Goal: Task Accomplishment & Management: Complete application form

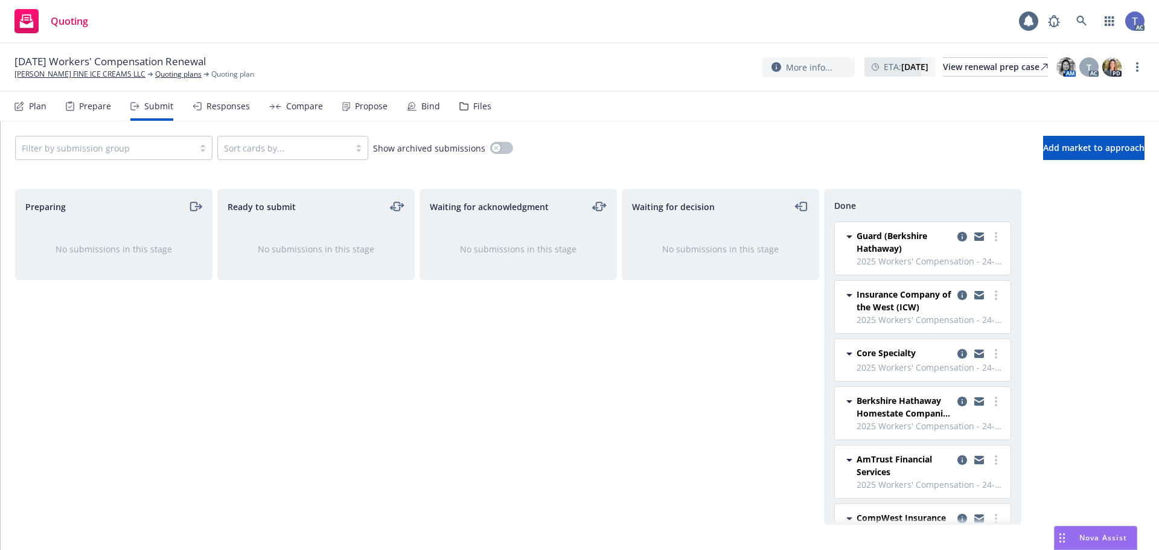
click at [528, 66] on div "09/23/25 Workers' Compensation Renewal MCCONNELL'S FINE ICE CREAMS LLC Quoting …" at bounding box center [579, 66] width 1130 height 25
click at [478, 21] on div "Quoting 1 AC" at bounding box center [579, 21] width 1159 height 43
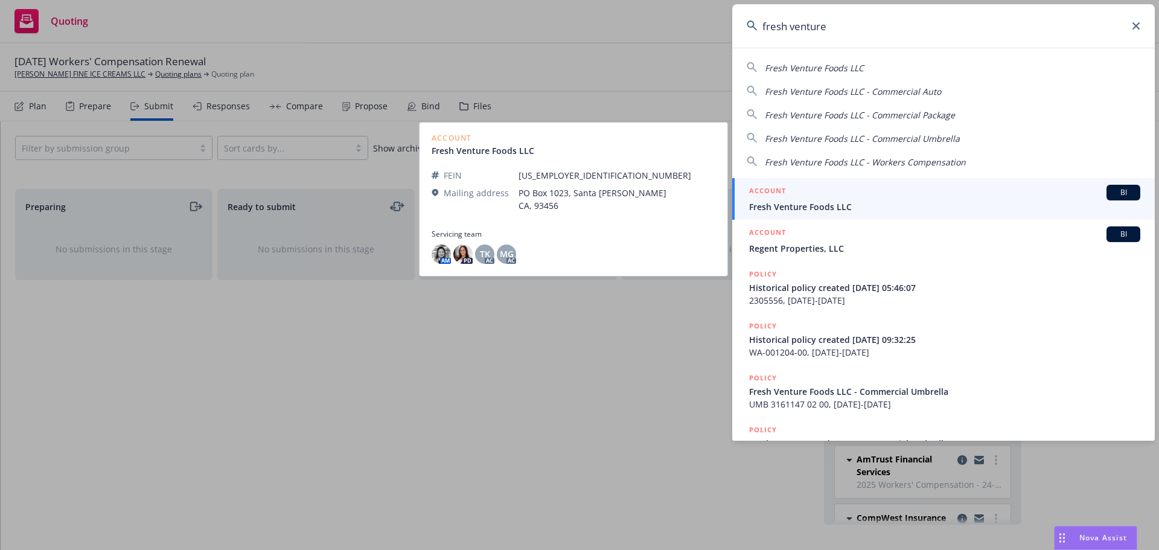
type input "fresh venture"
click at [787, 205] on span "Fresh Venture Foods LLC" at bounding box center [944, 206] width 391 height 13
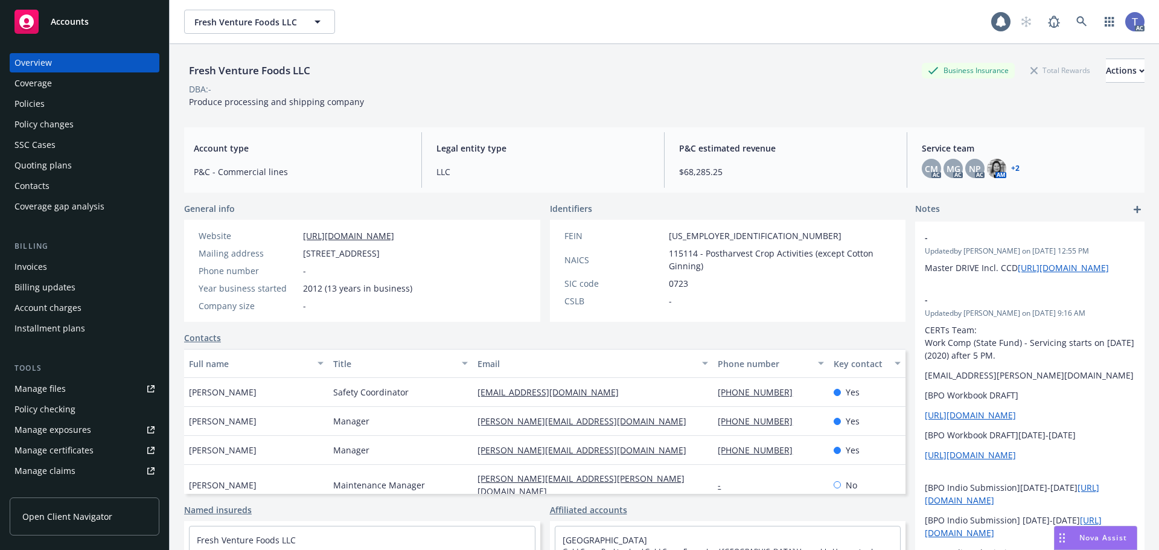
click at [56, 272] on div "Invoices" at bounding box center [84, 266] width 140 height 19
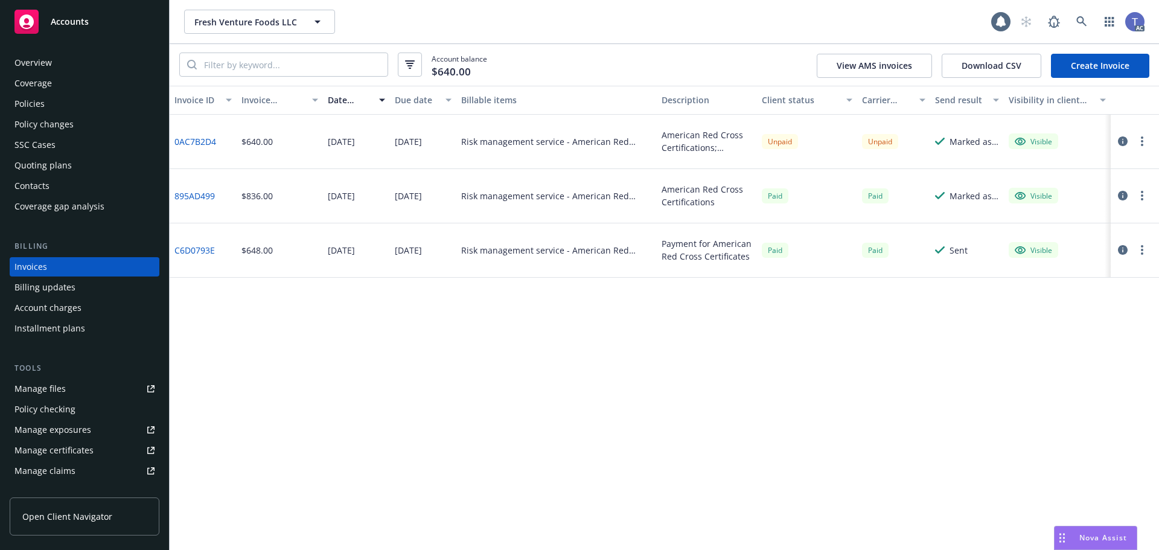
click at [1141, 139] on icon "button" at bounding box center [1142, 141] width 2 height 10
click at [1060, 209] on link "Copy invoice URL" at bounding box center [1072, 214] width 154 height 24
click at [522, 56] on div "Account balance $640.00 View AMS invoices Download CSV Create Invoice" at bounding box center [664, 65] width 989 height 42
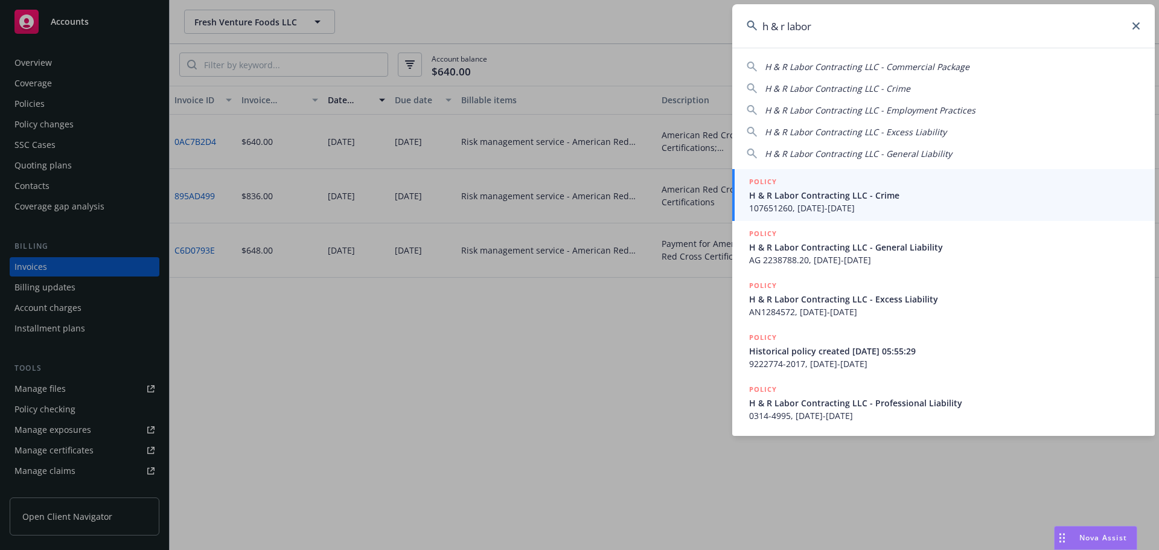
click at [770, 28] on input "h & r labor" at bounding box center [943, 25] width 423 height 43
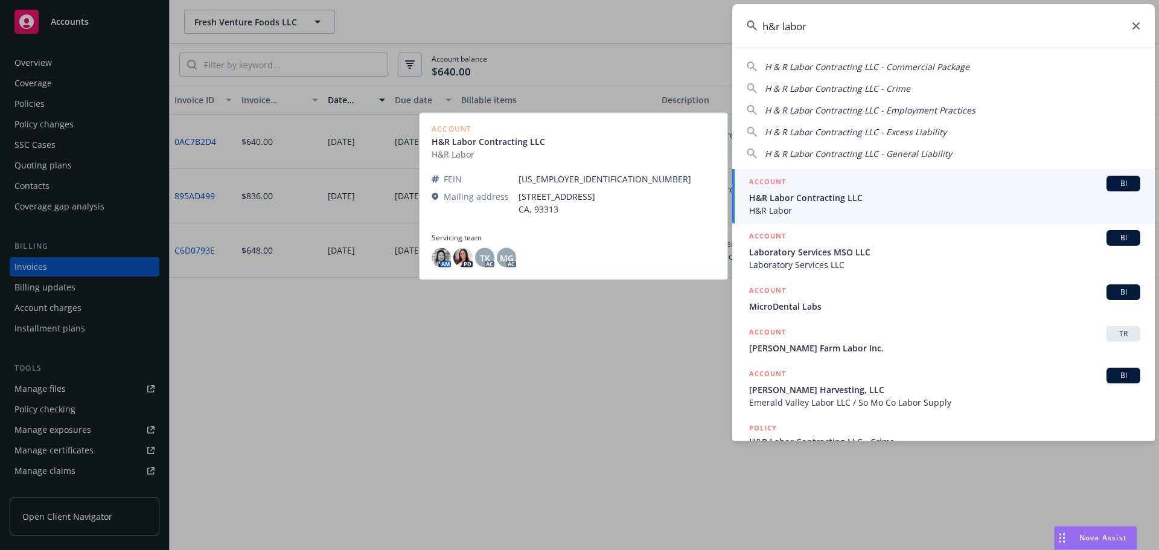
type input "h&r labor"
click at [876, 187] on div "ACCOUNT BI" at bounding box center [944, 184] width 391 height 16
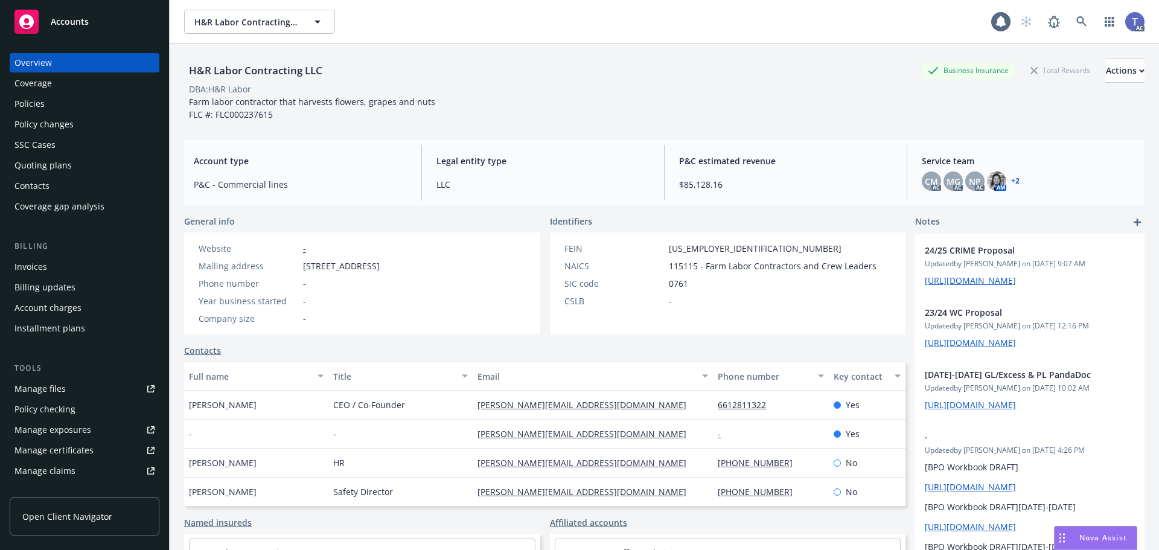
click at [66, 126] on div "Policy changes" at bounding box center [43, 124] width 59 height 19
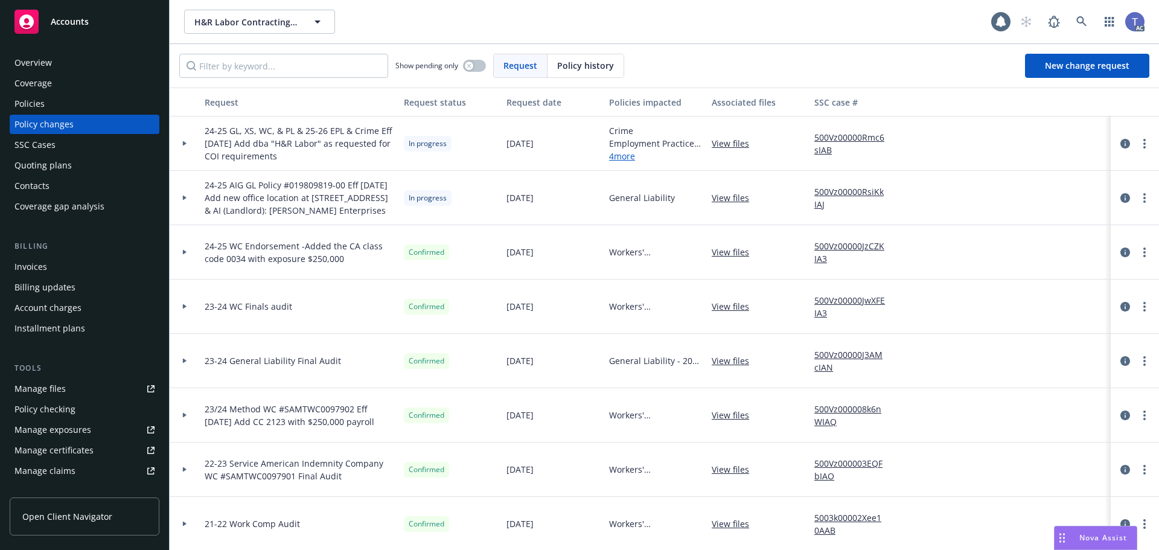
drag, startPoint x: 203, startPoint y: 182, endPoint x: 374, endPoint y: 213, distance: 173.6
click at [374, 213] on div "24-25 AIG GL Policy #019809819-00 Eff 06-02-25 Add new office location at 1398 …" at bounding box center [299, 198] width 199 height 54
copy span "24-25 AIG GL Policy #019809819-00 Eff 06-02-25 Add new office location at 1398 …"
click at [37, 102] on div "Policies" at bounding box center [29, 103] width 30 height 19
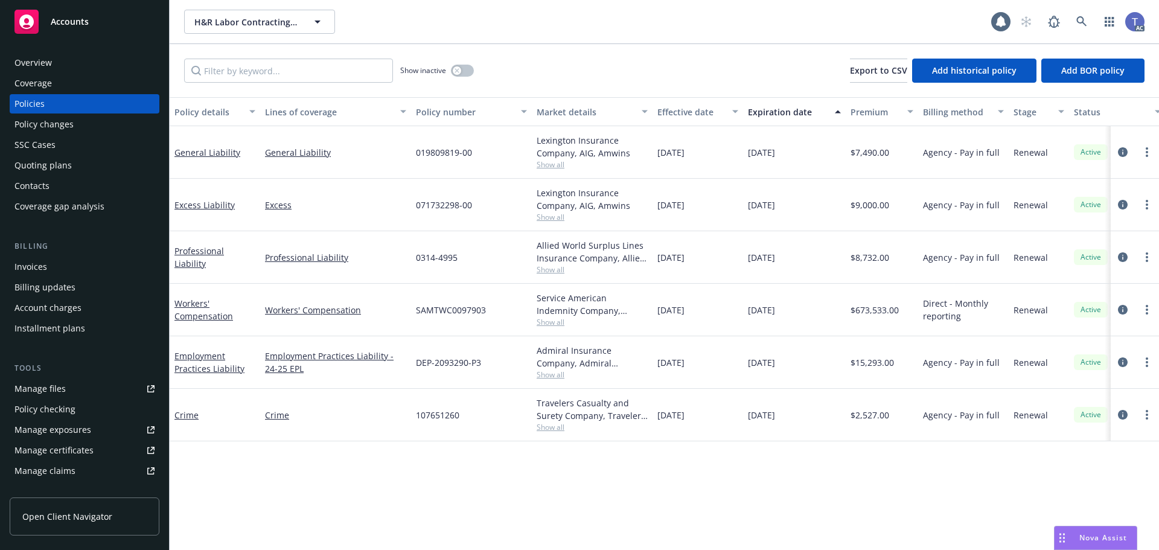
click at [476, 309] on span "SAMTWC0097903" at bounding box center [451, 310] width 70 height 13
copy span "SAMTWC0097903"
click at [38, 116] on div "Policy changes" at bounding box center [43, 124] width 59 height 19
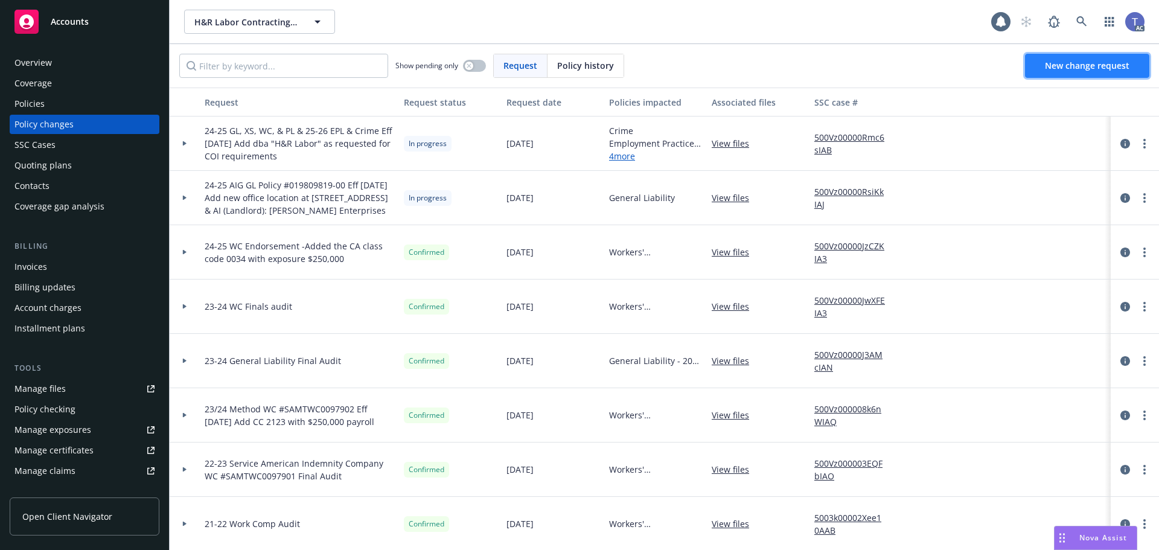
click at [1061, 62] on span "New change request" at bounding box center [1087, 65] width 85 height 11
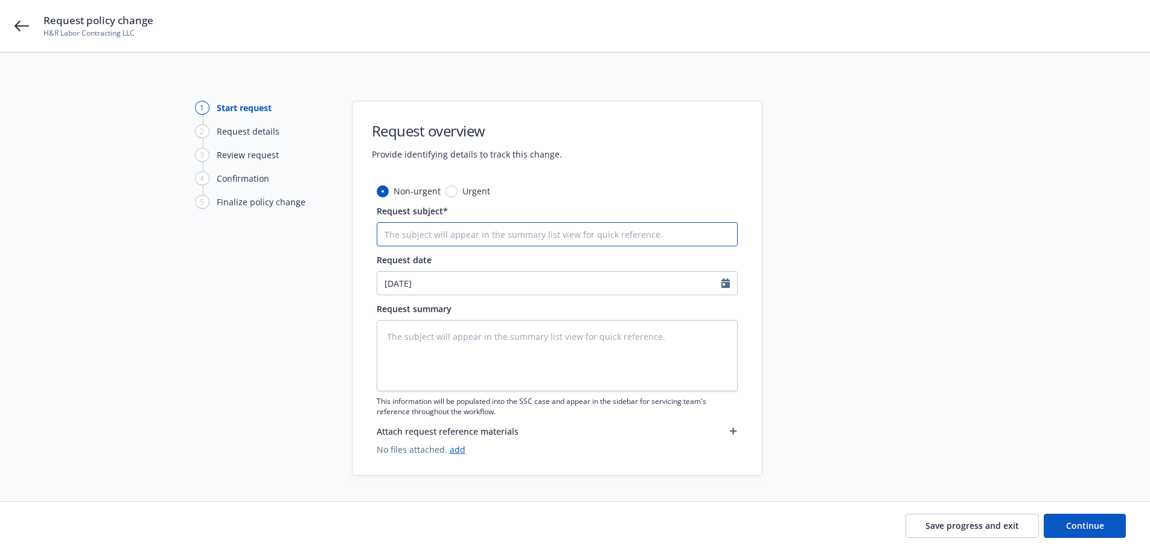
click at [531, 242] on input "Request subject*" at bounding box center [557, 234] width 361 height 24
paste input "24-25 Service American Indemnity Company WC Policy #SAMTWC0097903 Eff 06-02-25 …"
type textarea "x"
type input "24-25 Service American Indemnity Company WC Policy #SAMTWC0097903 Eff 06-02-25 …"
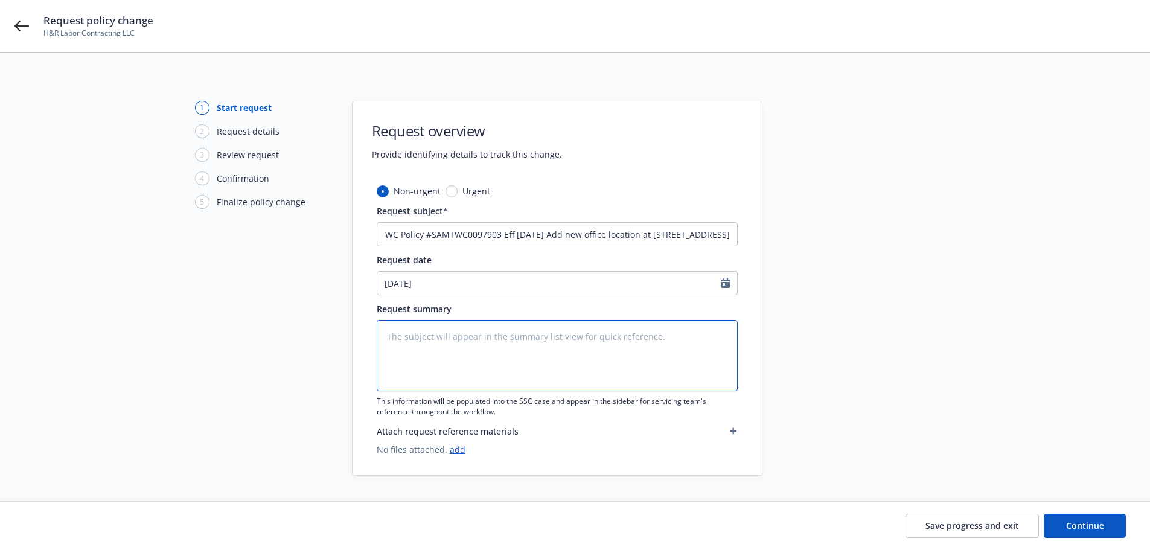
click at [494, 345] on textarea at bounding box center [557, 355] width 361 height 71
paste textarea "24-25 Service American Indemnity Company WC Policy #SAMTWC0097903 Eff 06-02-25 …"
type textarea "x"
type textarea "24-25 Service American Indemnity Company WC Policy #SAMTWC0097903 Eff 06-02-25 …"
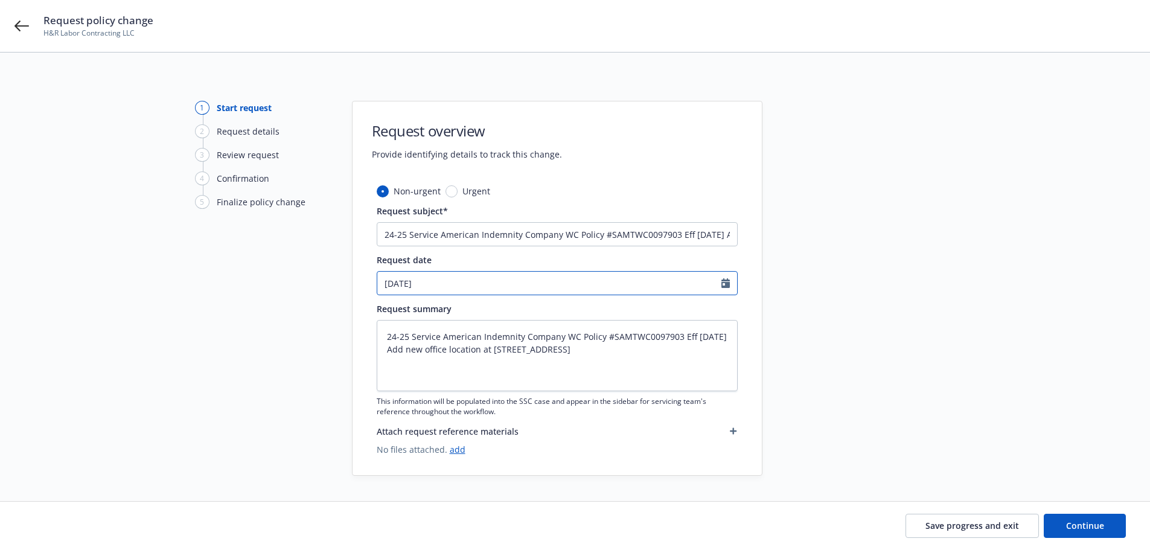
click at [491, 288] on input "09/10/2025" at bounding box center [549, 283] width 344 height 23
select select "9"
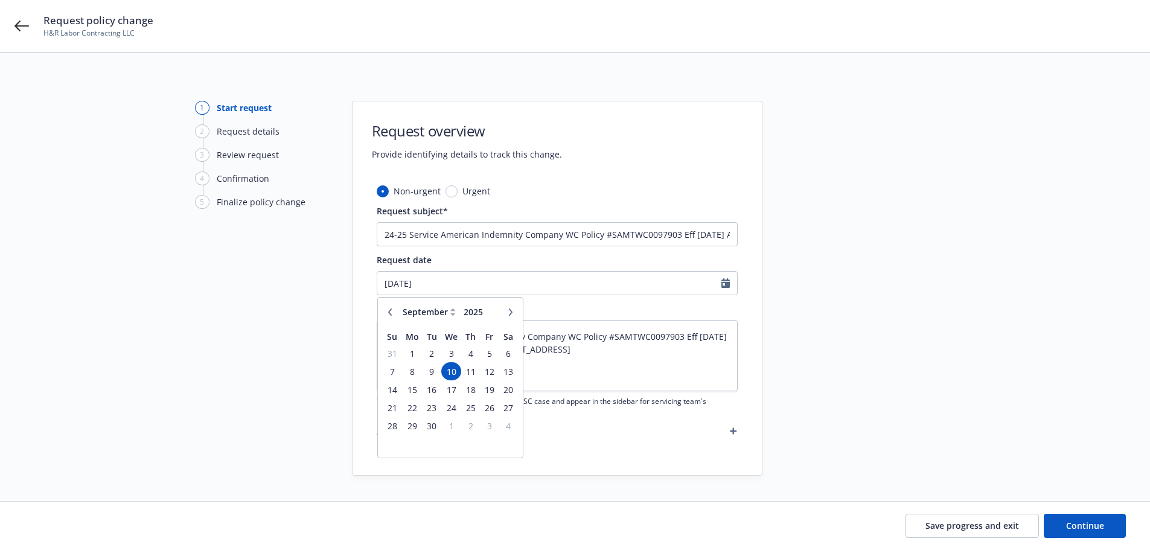
type textarea "x"
click at [385, 313] on button "button" at bounding box center [390, 312] width 14 height 14
select select "6"
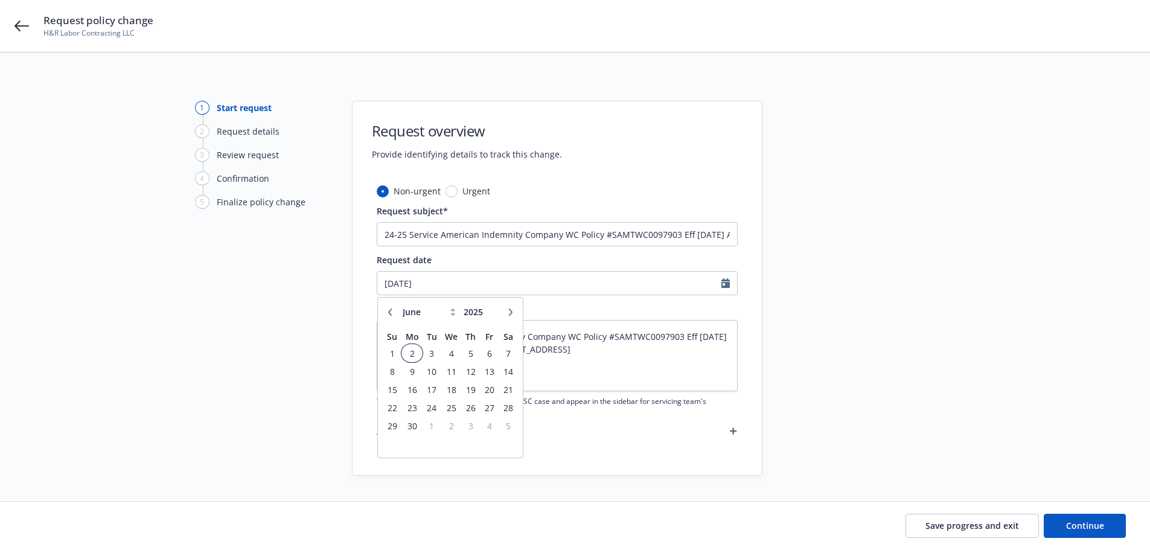
click at [413, 353] on span "2" at bounding box center [412, 353] width 18 height 15
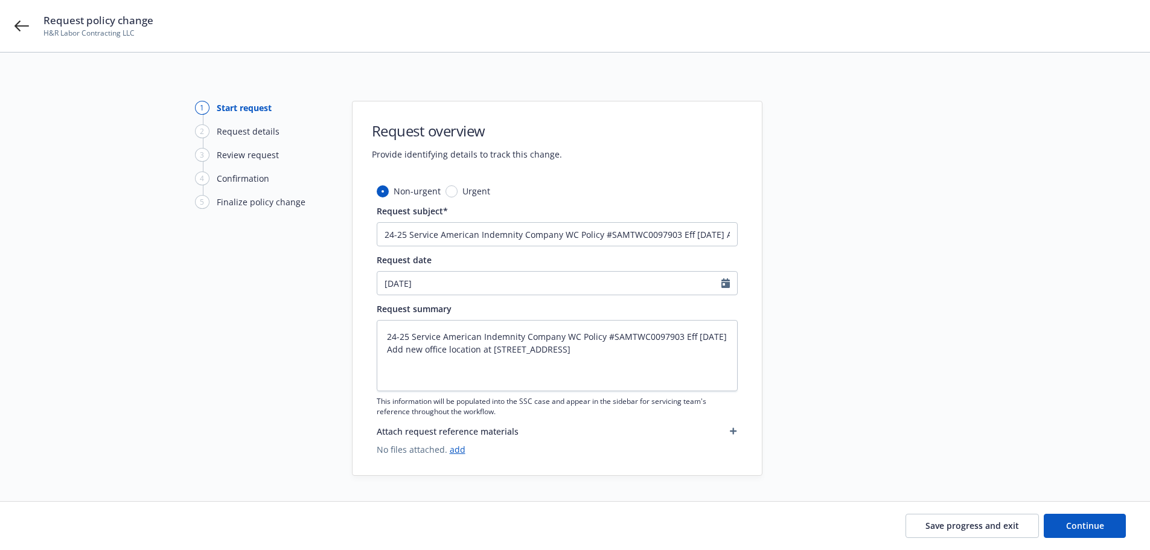
type textarea "x"
type input "06/02/2025"
click at [1059, 520] on button "Continue" at bounding box center [1085, 526] width 82 height 24
type textarea "x"
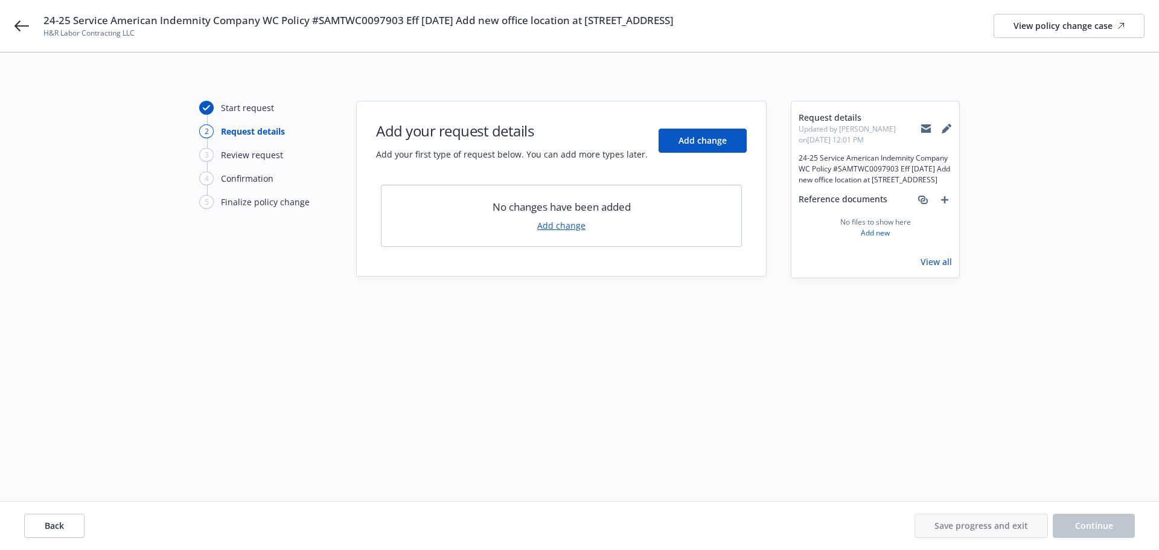
click at [546, 226] on link "Add change" at bounding box center [561, 225] width 48 height 13
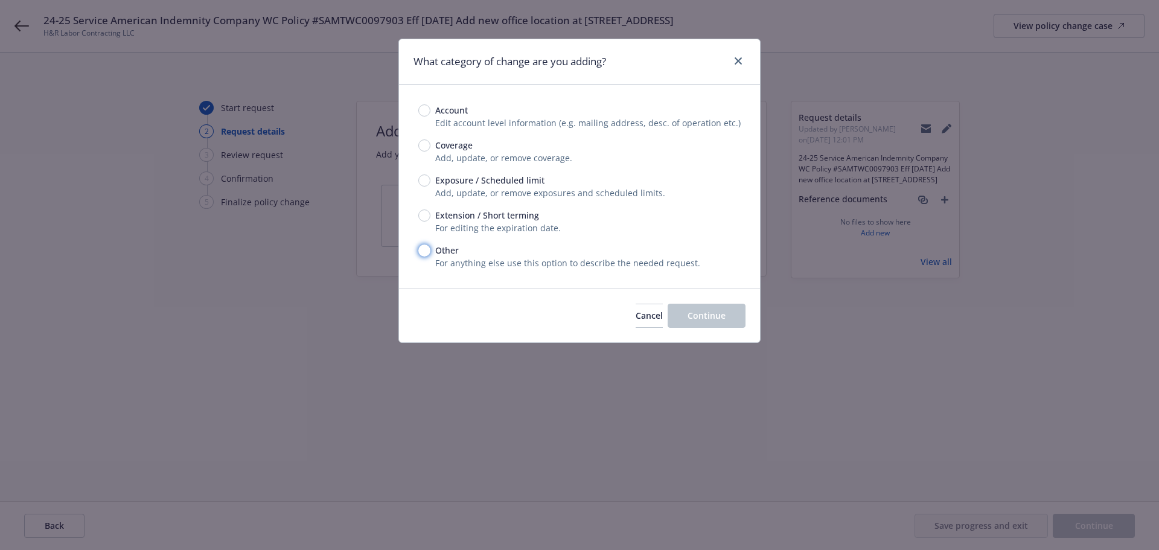
click at [429, 248] on input "Other" at bounding box center [424, 250] width 12 height 12
radio input "true"
click at [424, 181] on input "Exposure / Scheduled limit" at bounding box center [424, 180] width 12 height 12
radio input "true"
click at [691, 302] on div "Cancel Continue" at bounding box center [579, 316] width 361 height 54
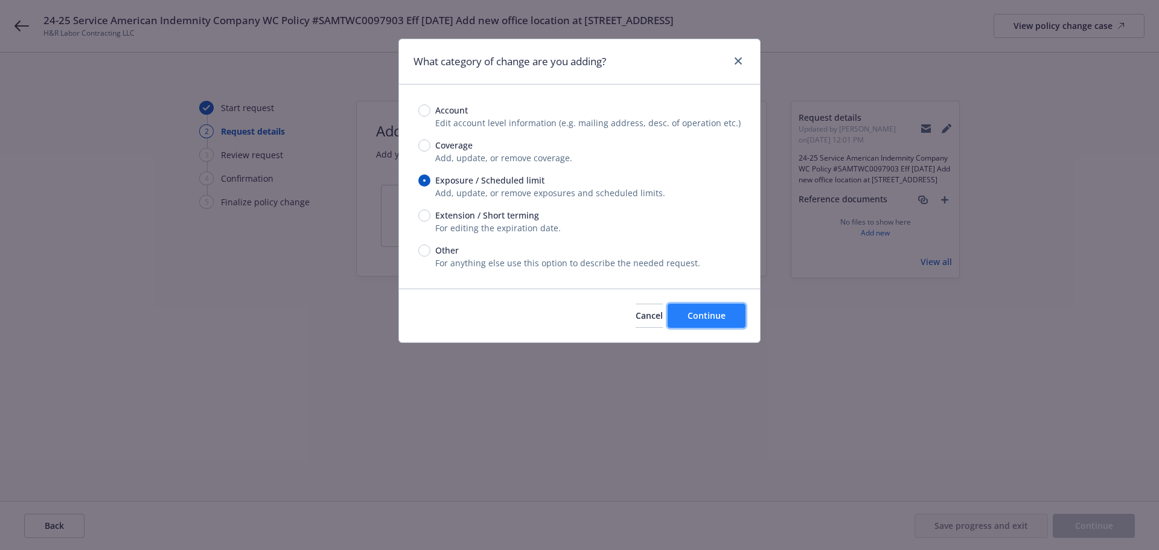
click at [695, 310] on span "Continue" at bounding box center [707, 315] width 38 height 11
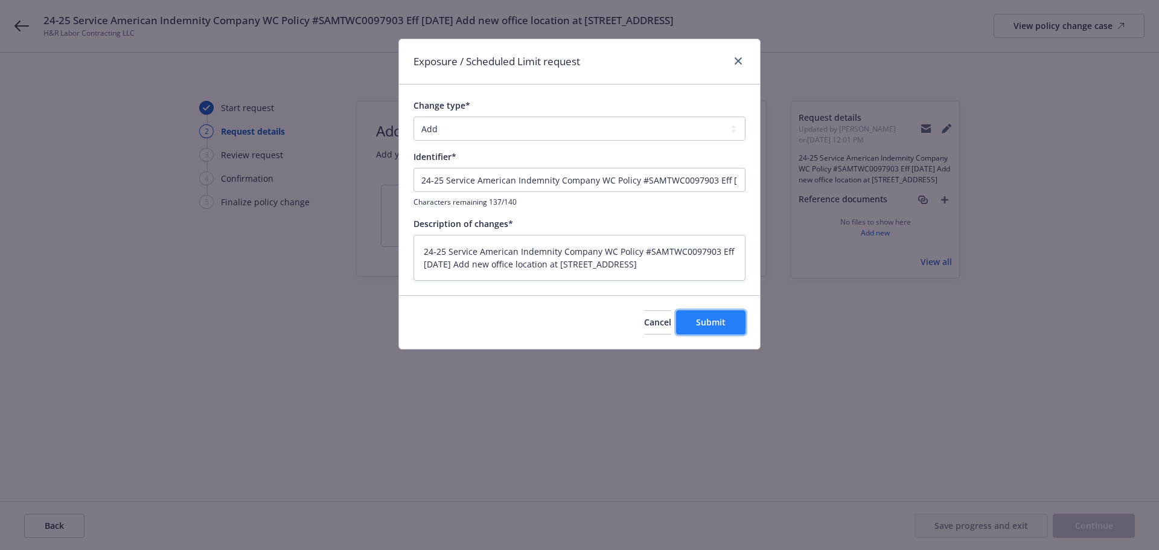
click at [729, 321] on button "Submit" at bounding box center [710, 322] width 69 height 24
type textarea "x"
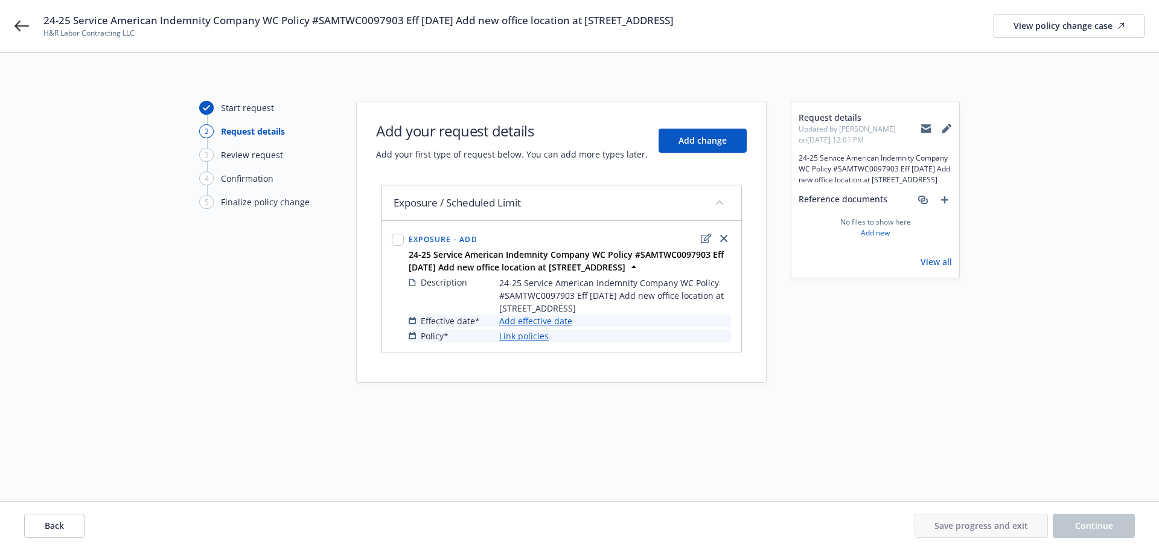
click at [529, 327] on div "Effective date* Add effective date Policy* Link policies" at bounding box center [570, 329] width 322 height 28
click at [532, 323] on link "Add effective date" at bounding box center [535, 321] width 73 height 13
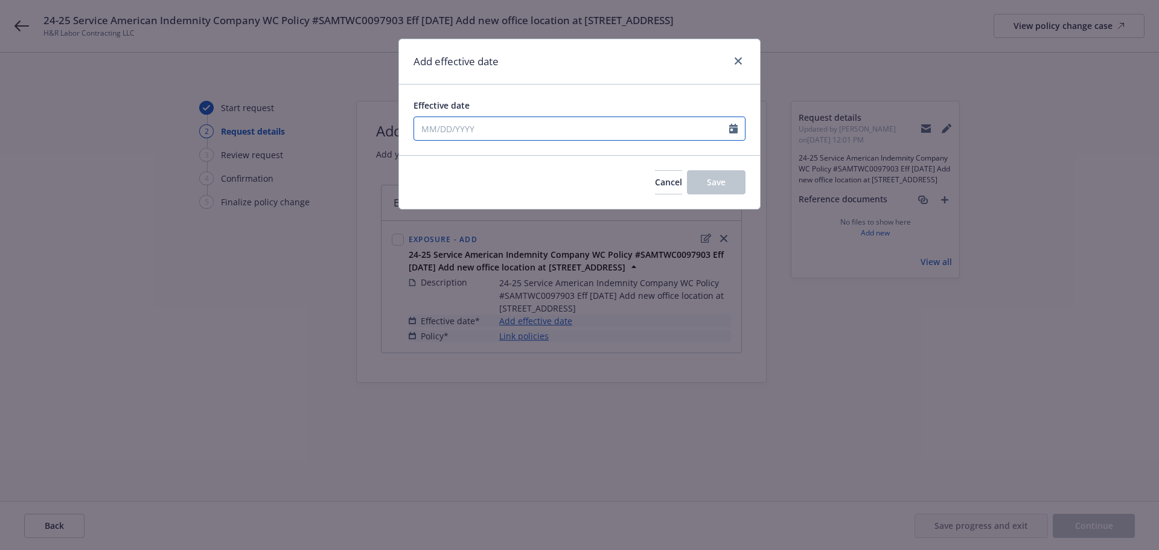
click at [556, 120] on input "Effective date" at bounding box center [571, 128] width 315 height 23
select select "9"
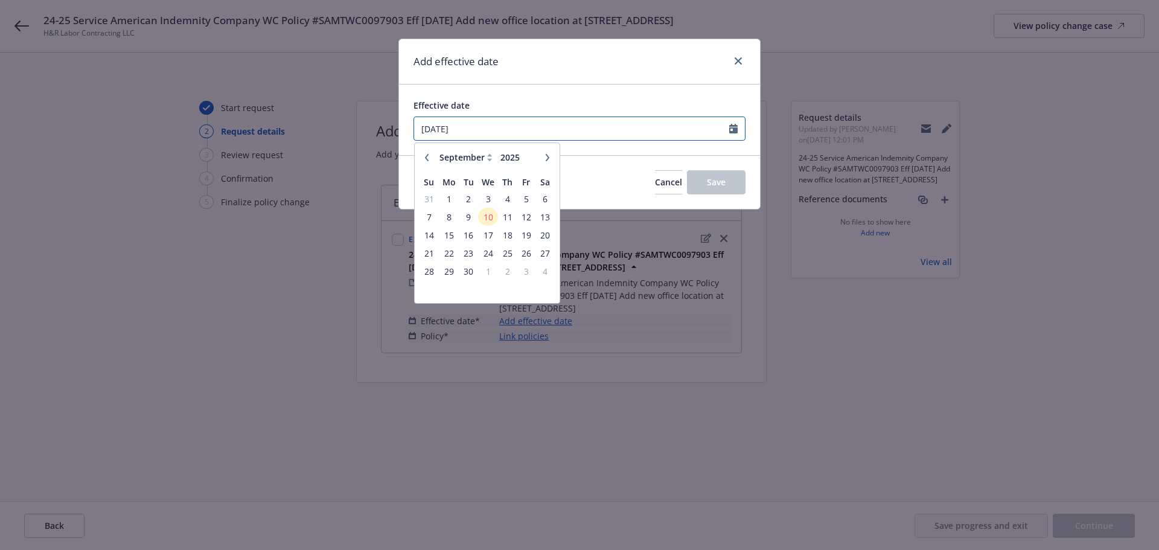
type input "06/02/2025"
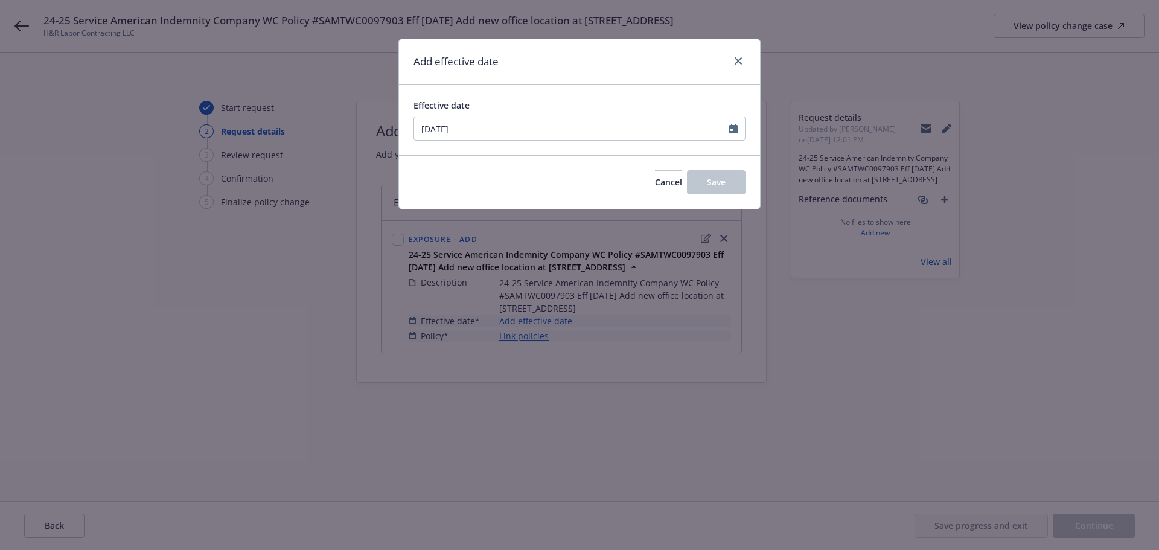
click at [639, 150] on div "Effective date 06/02/2025 January February March April May June July August Sep…" at bounding box center [579, 120] width 361 height 71
click at [729, 178] on button "Save" at bounding box center [716, 182] width 59 height 24
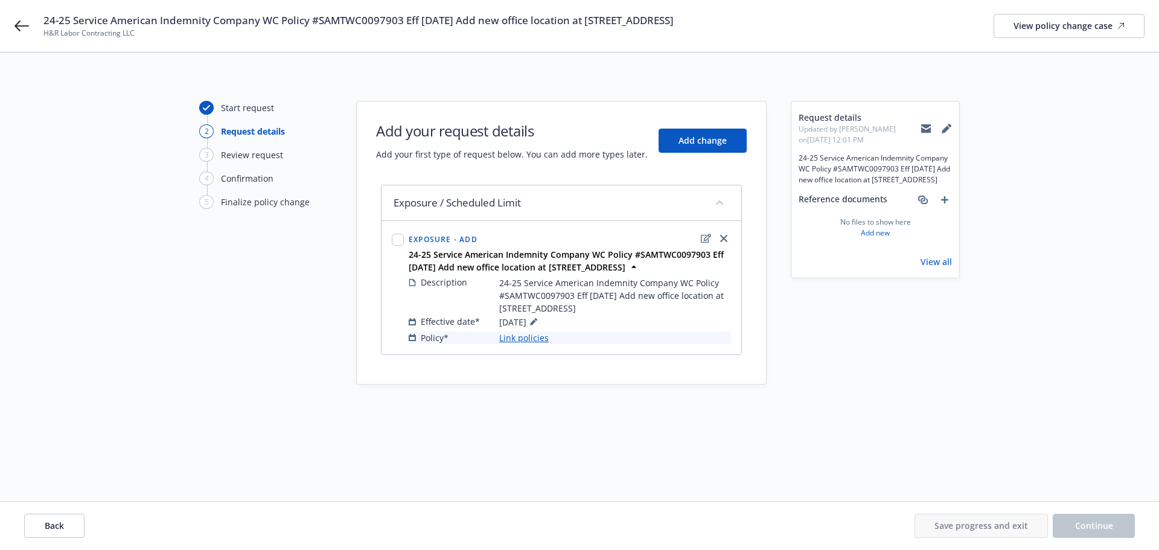
click at [525, 339] on link "Link policies" at bounding box center [523, 337] width 49 height 13
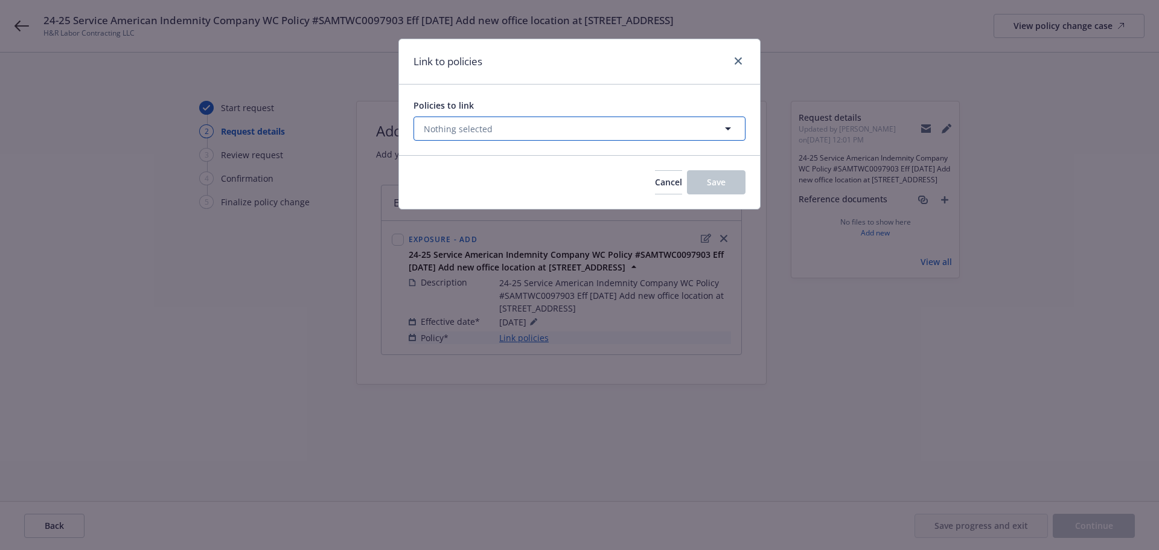
click at [561, 123] on button "Nothing selected" at bounding box center [580, 129] width 332 height 24
select select "ACTIVE"
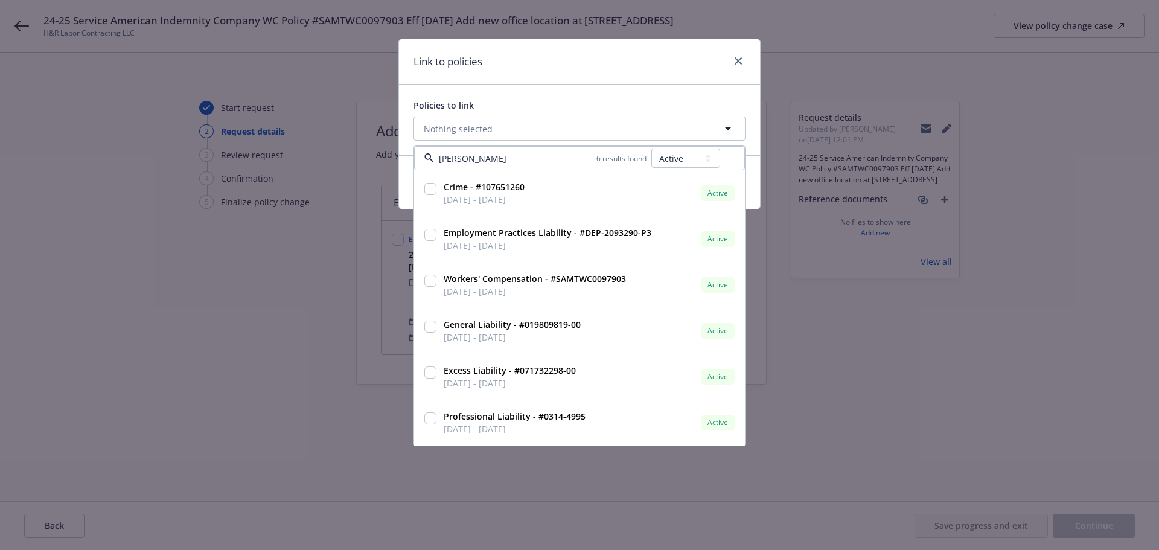
type input "samt"
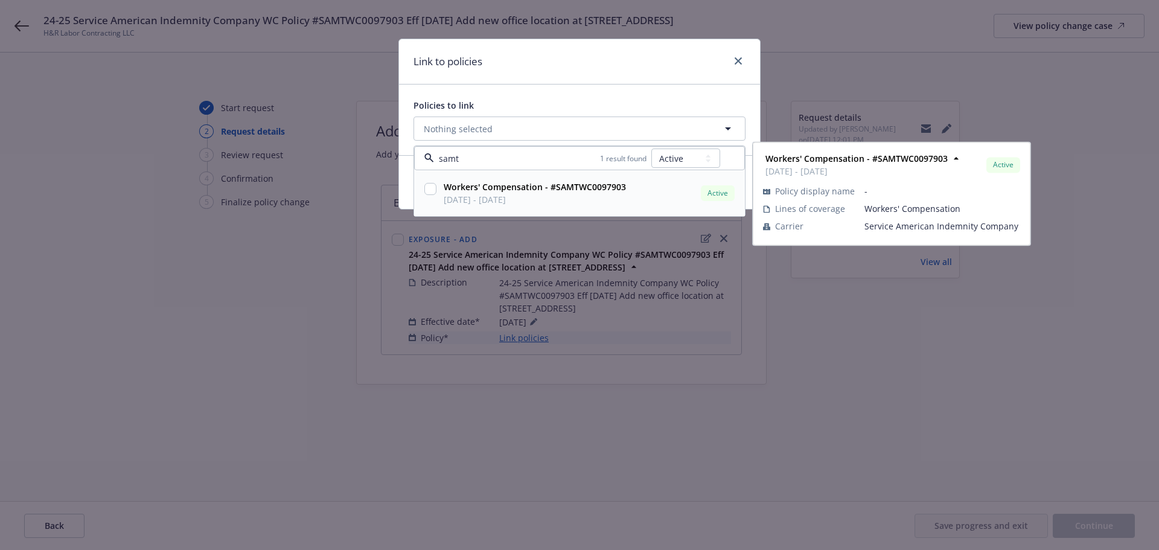
click at [429, 190] on input "checkbox" at bounding box center [430, 189] width 12 height 12
checkbox input "true"
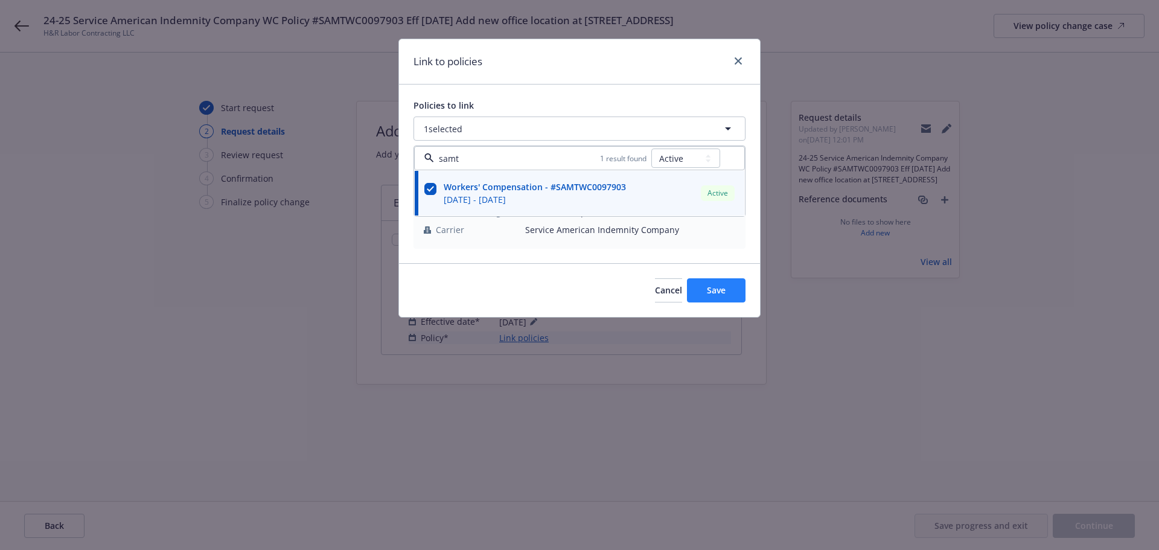
type input "samt"
click at [719, 292] on span "Save" at bounding box center [716, 289] width 19 height 11
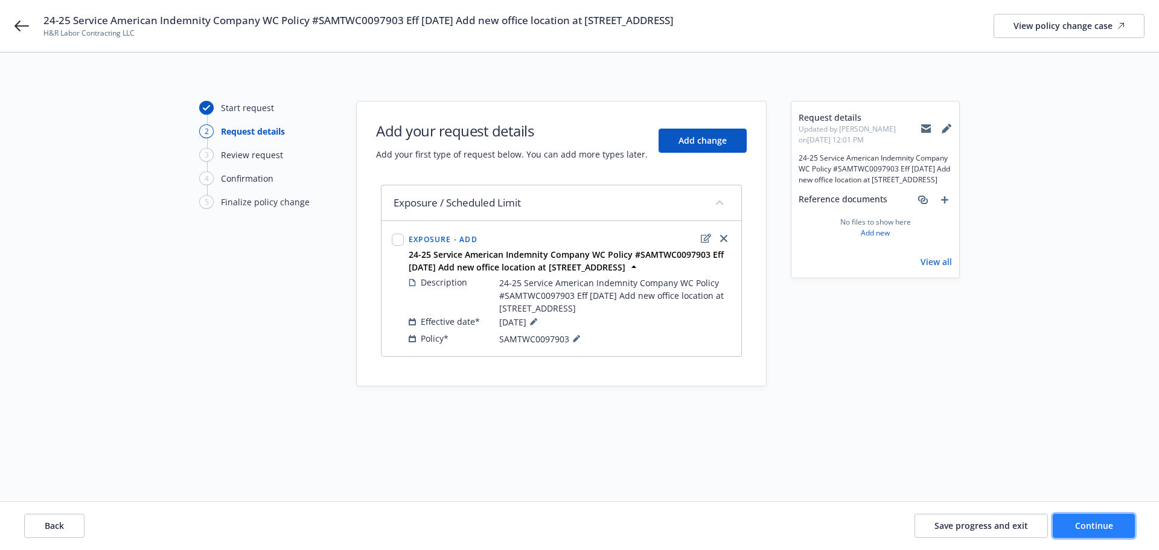
click at [1097, 522] on span "Continue" at bounding box center [1094, 525] width 38 height 11
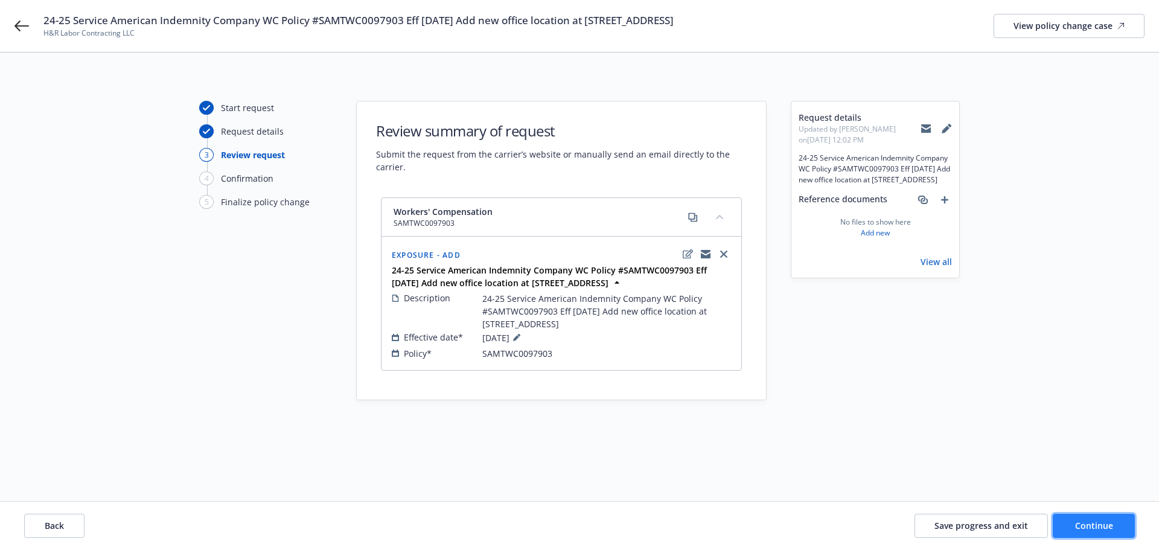
click at [1105, 528] on span "Continue" at bounding box center [1094, 525] width 38 height 11
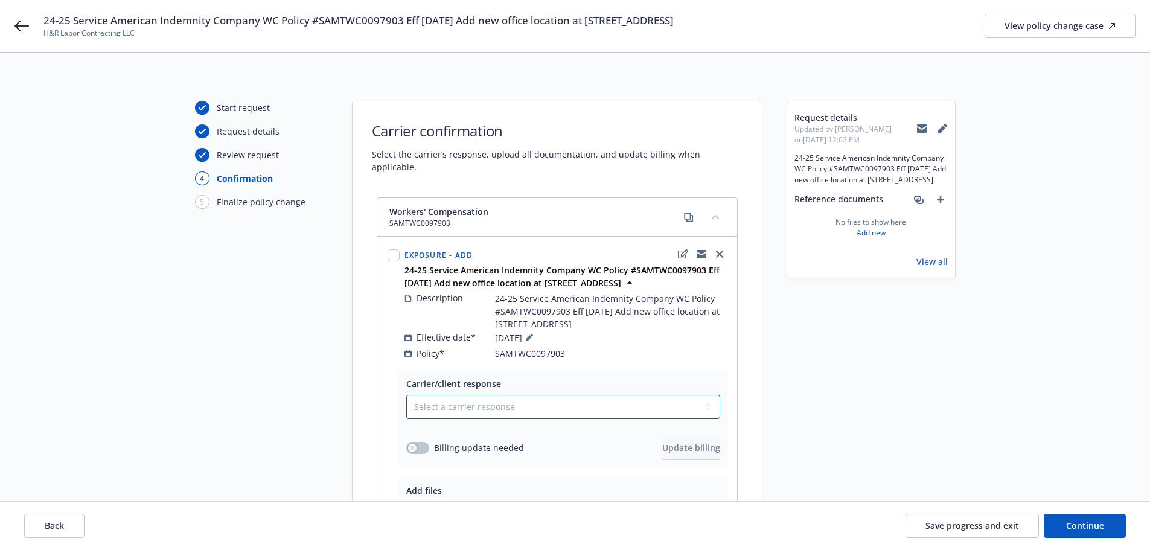
click at [482, 395] on select "Select a carrier response Accepted Accepted with revision No endorsement needed…" at bounding box center [563, 407] width 314 height 24
click at [603, 350] on div "Exposure - Add 24-25 Service American Indemnity Company WC Policy #SAMTWC009790…" at bounding box center [557, 303] width 359 height 132
click at [701, 253] on icon "copyLogging" at bounding box center [702, 255] width 10 height 5
drag, startPoint x: 919, startPoint y: 129, endPoint x: 894, endPoint y: 129, distance: 24.7
click at [919, 129] on icon at bounding box center [922, 129] width 10 height 5
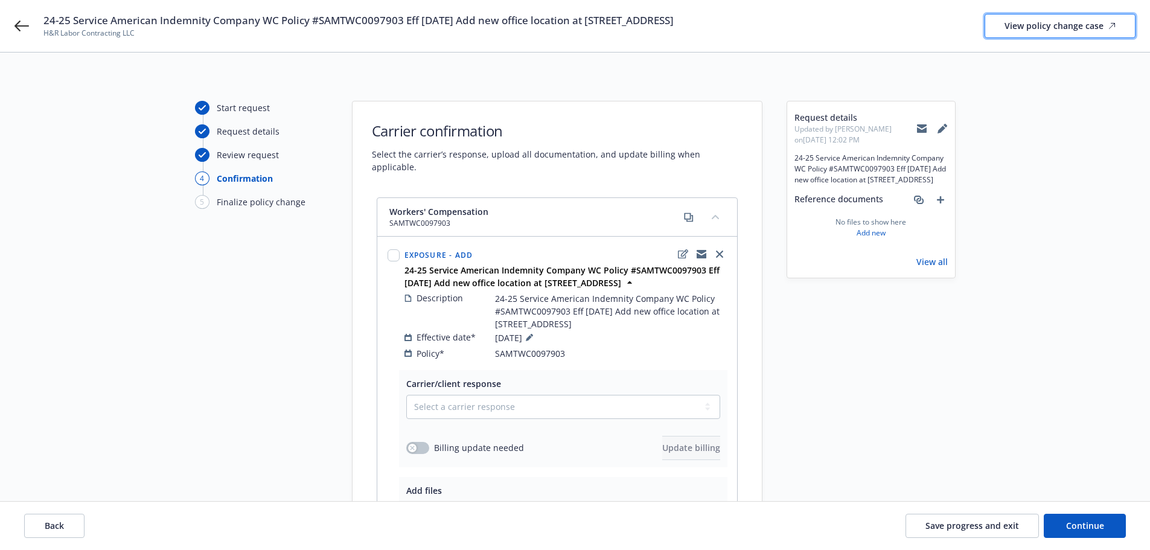
click at [1079, 30] on div "View policy change case" at bounding box center [1059, 25] width 111 height 23
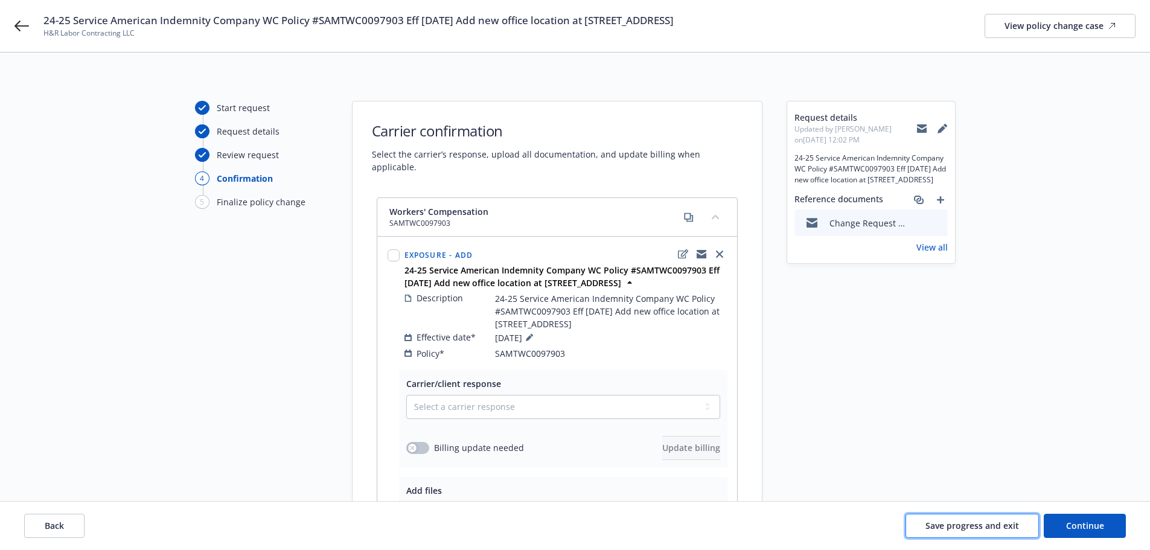
click at [969, 526] on span "Save progress and exit" at bounding box center [972, 525] width 94 height 11
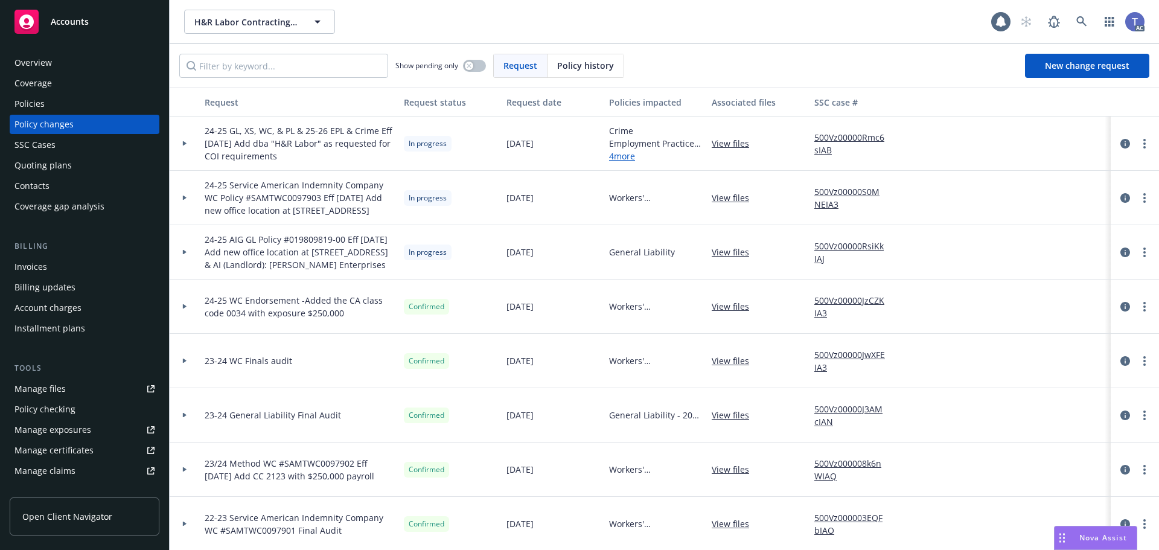
click at [34, 102] on div "Policies" at bounding box center [29, 103] width 30 height 19
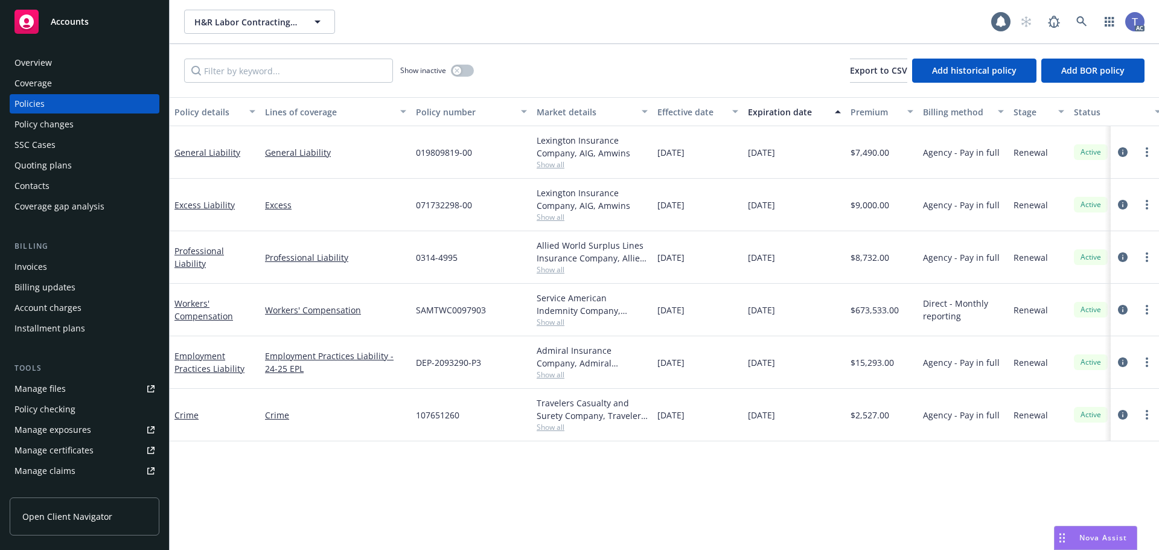
click at [57, 124] on div "Policy changes" at bounding box center [43, 124] width 59 height 19
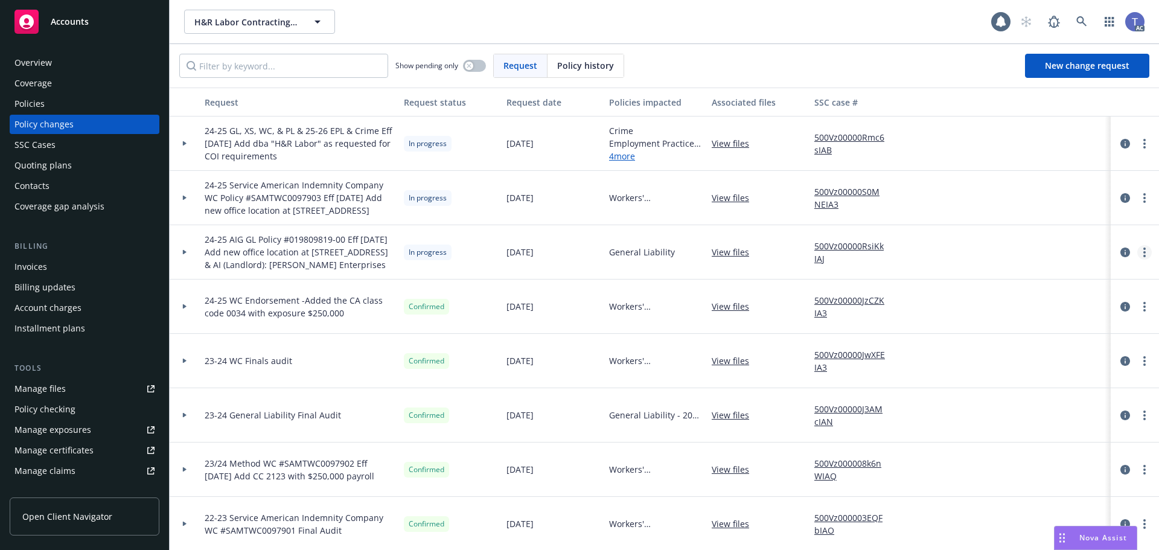
click at [1142, 260] on link "more" at bounding box center [1144, 252] width 14 height 14
drag, startPoint x: 1000, startPoint y: 289, endPoint x: 963, endPoint y: 289, distance: 36.2
click at [999, 289] on link "Copy logging email" at bounding box center [1038, 288] width 207 height 24
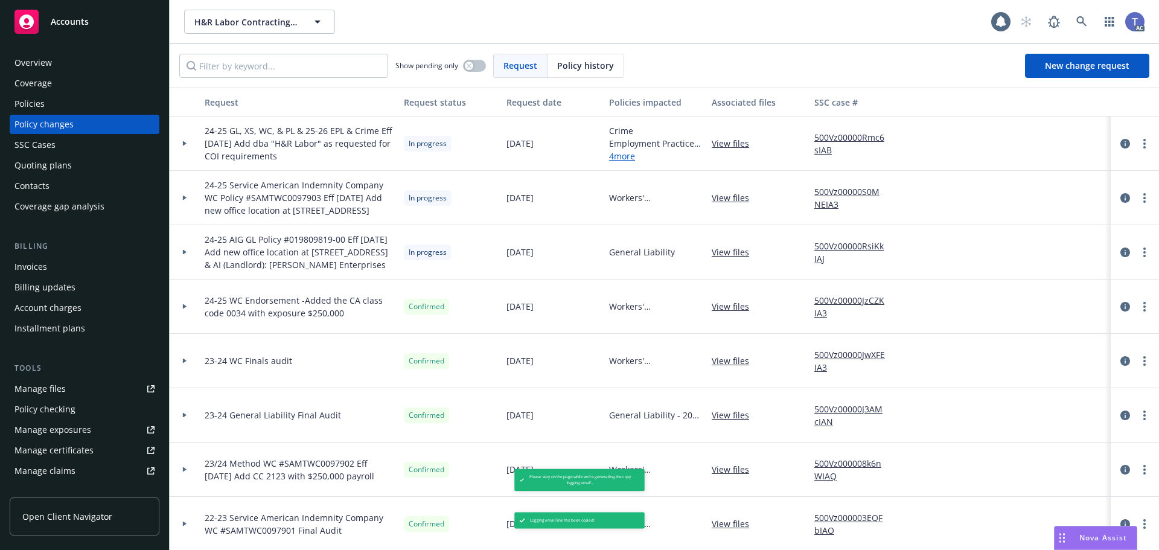
click at [836, 262] on link "500Vz00000RsiKkIAJ" at bounding box center [854, 252] width 81 height 25
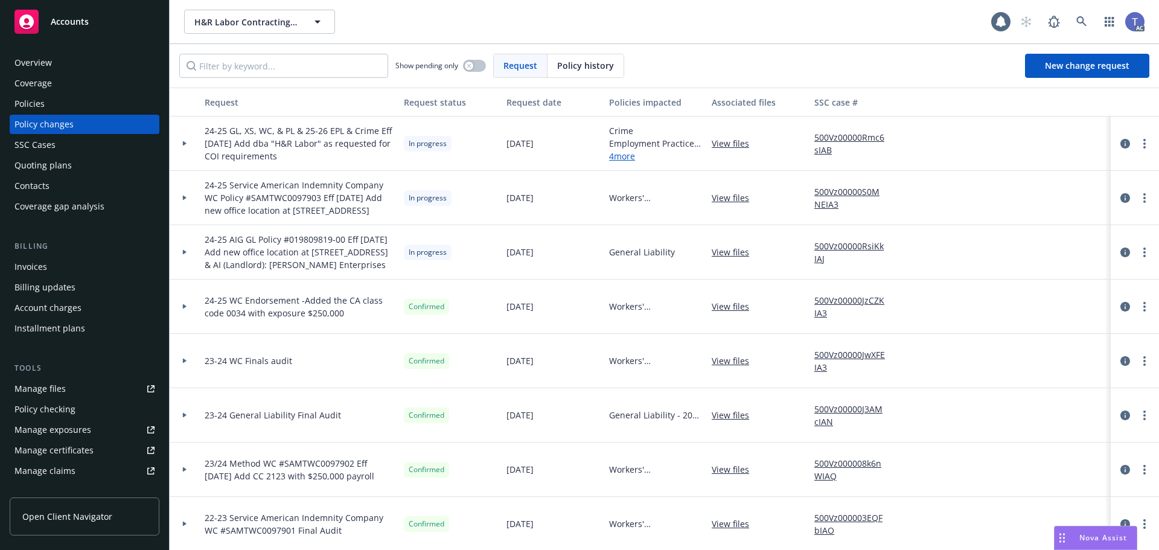
click at [593, 36] on div "H&R Labor Contracting LLC H&R Labor Contracting LLC 1 AC" at bounding box center [664, 21] width 989 height 43
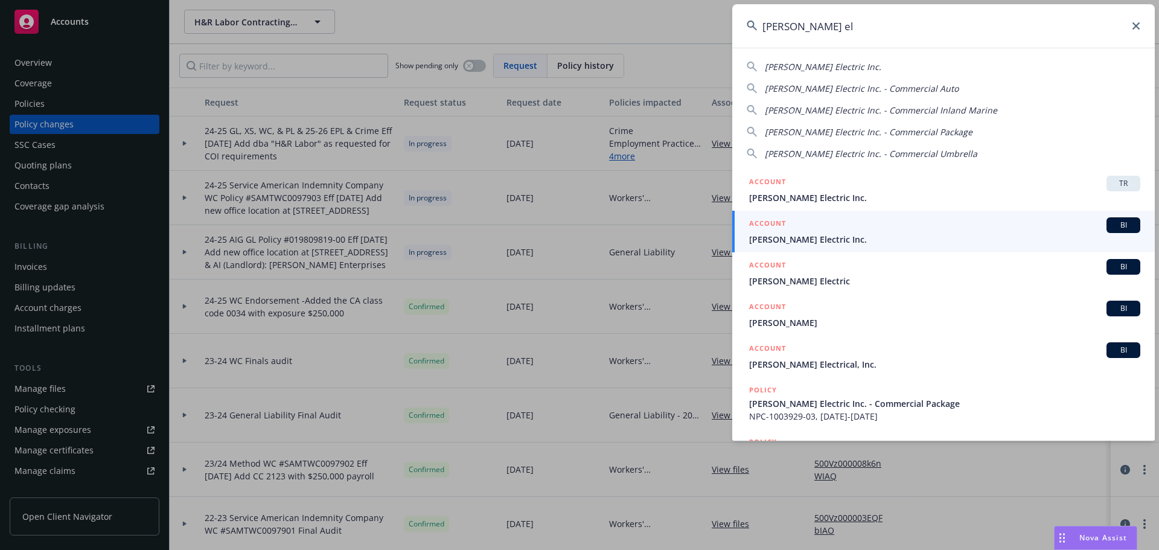
type input "barden el"
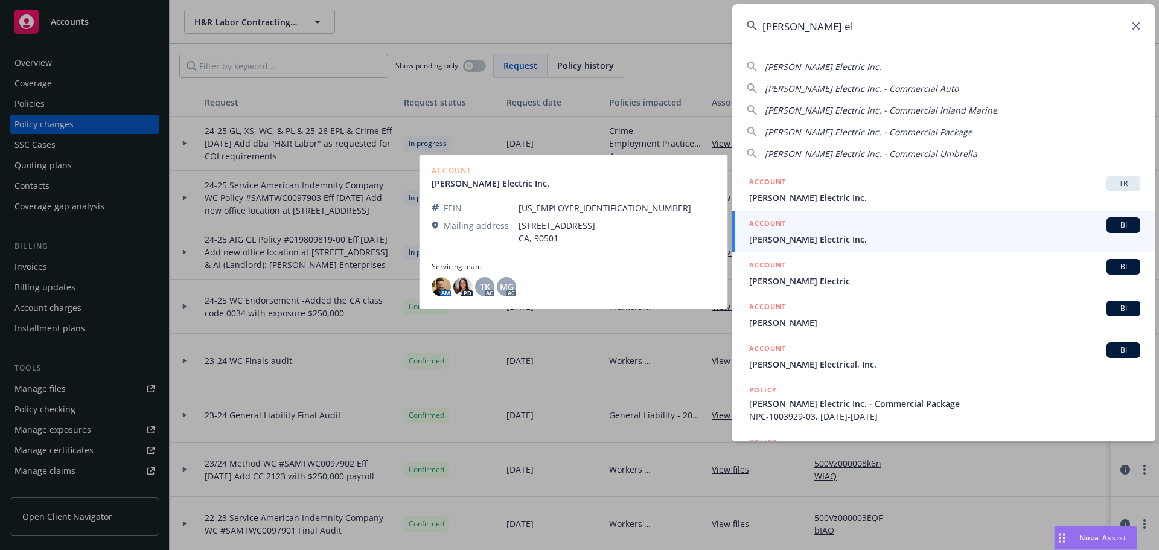
click at [855, 243] on span "[PERSON_NAME] Electric Inc." at bounding box center [944, 239] width 391 height 13
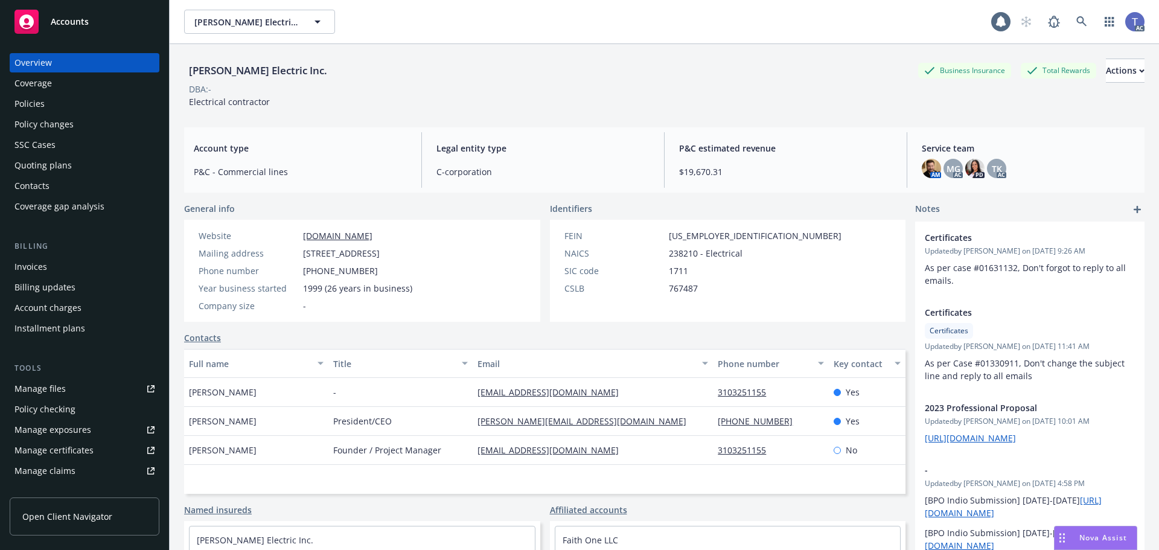
drag, startPoint x: 51, startPoint y: 164, endPoint x: 58, endPoint y: 160, distance: 7.9
click at [51, 164] on div "Quoting plans" at bounding box center [42, 165] width 57 height 19
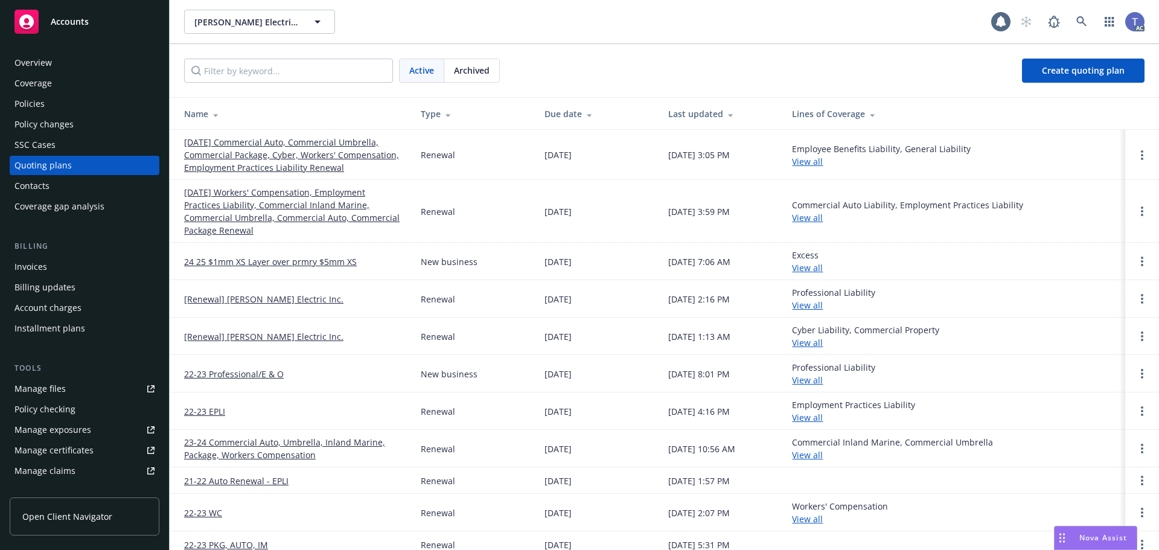
click at [288, 155] on link "[DATE] Commercial Auto, Commercial Umbrella, Commercial Package, Cyber, Workers…" at bounding box center [292, 155] width 217 height 38
